Goal: Information Seeking & Learning: Learn about a topic

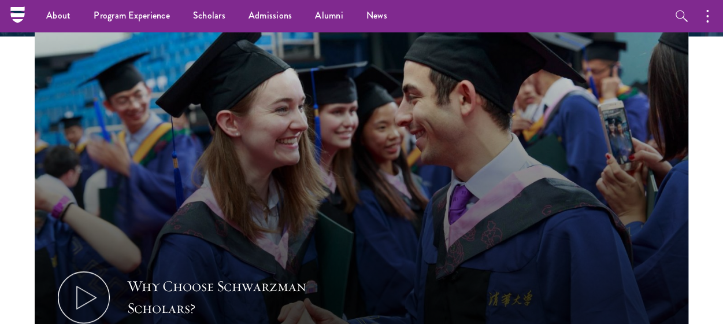
scroll to position [301, 0]
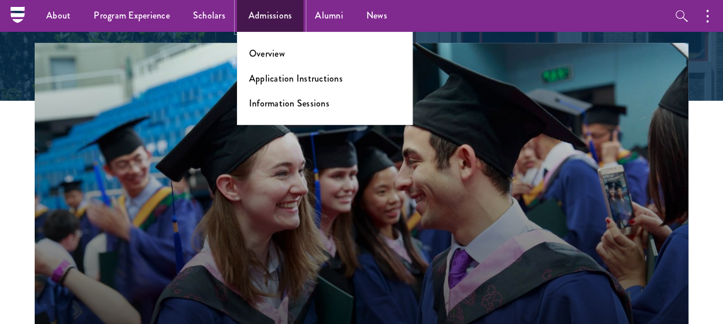
click at [259, 19] on link "Admissions" at bounding box center [270, 16] width 67 height 32
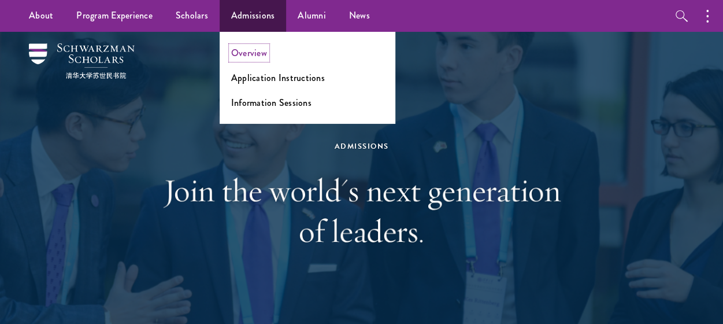
click at [255, 51] on link "Overview" at bounding box center [249, 52] width 36 height 13
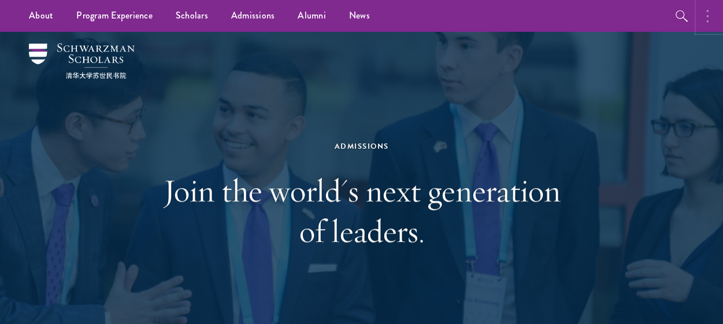
click at [708, 14] on icon "button" at bounding box center [708, 16] width 2 height 14
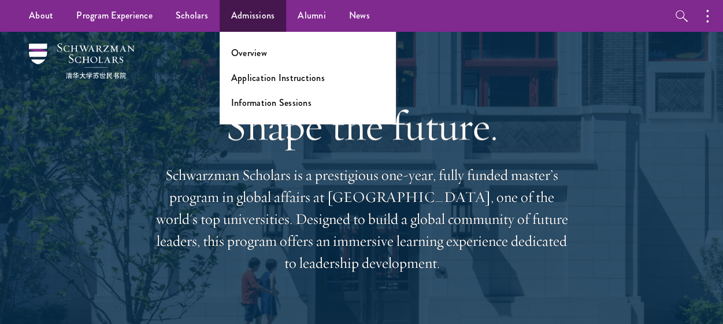
click at [251, 62] on ul "Overview Application Instructions Information Sessions" at bounding box center [308, 78] width 176 height 92
click at [250, 50] on link "Overview" at bounding box center [249, 52] width 36 height 13
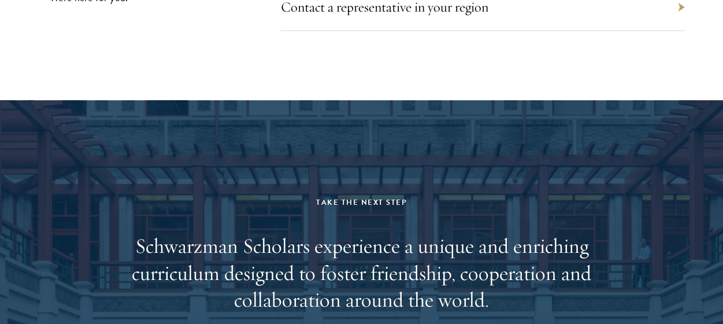
scroll to position [5228, 0]
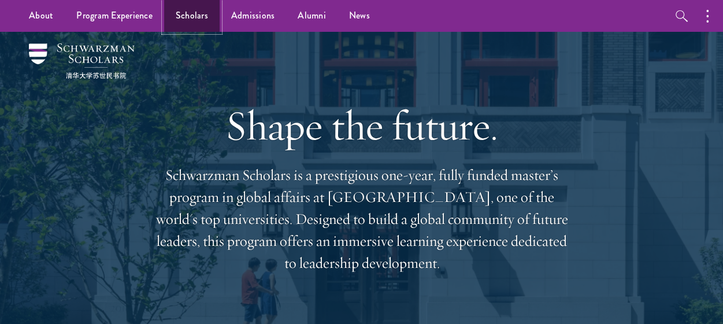
click at [185, 19] on link "Scholars" at bounding box center [192, 16] width 56 height 32
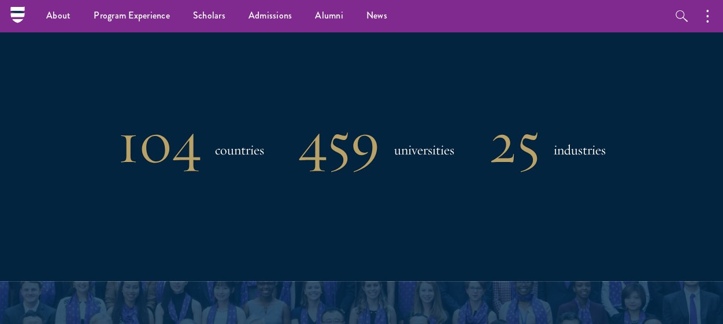
scroll to position [925, 0]
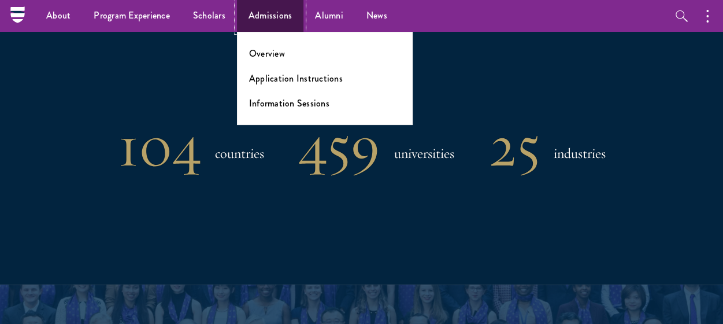
click at [274, 16] on link "Admissions" at bounding box center [270, 16] width 67 height 32
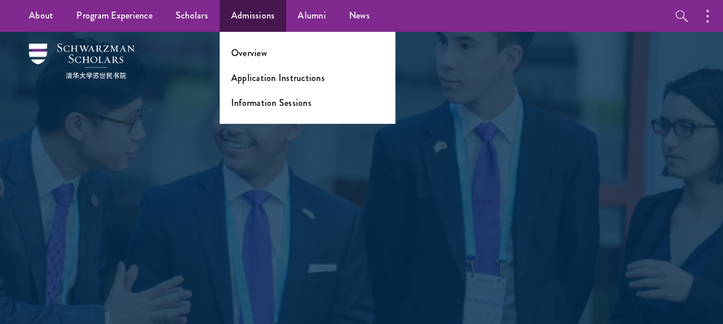
click at [267, 50] on li "Overview" at bounding box center [307, 52] width 153 height 13
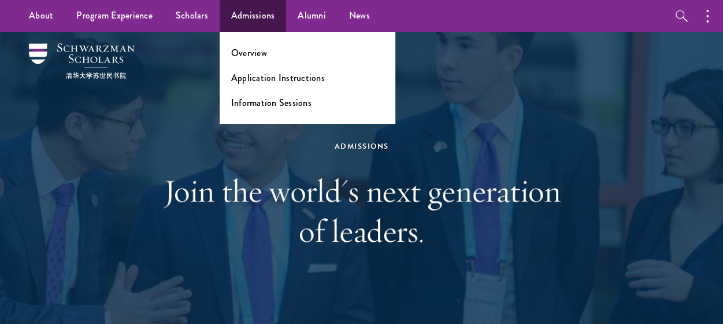
click at [267, 50] on li "Overview" at bounding box center [307, 52] width 153 height 13
click at [252, 57] on link "Overview" at bounding box center [249, 52] width 36 height 13
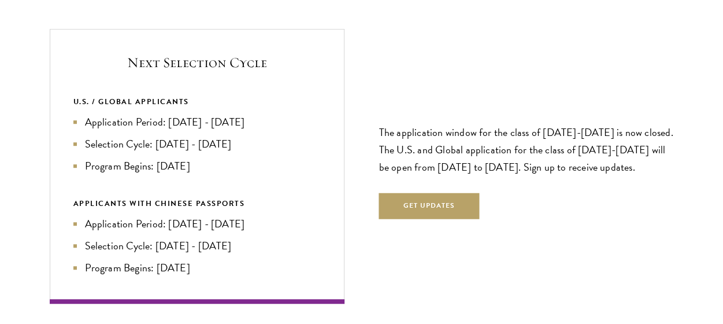
scroll to position [2452, 0]
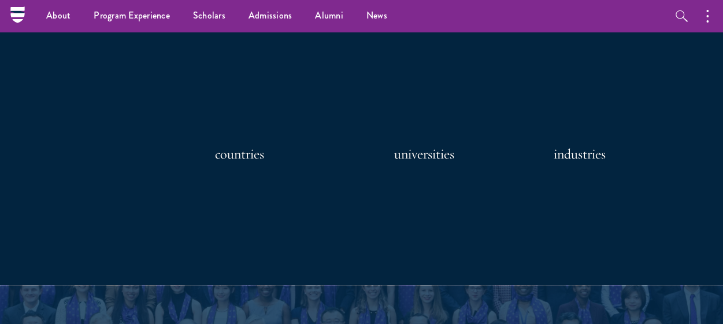
scroll to position [925, 0]
